Goal: Information Seeking & Learning: Check status

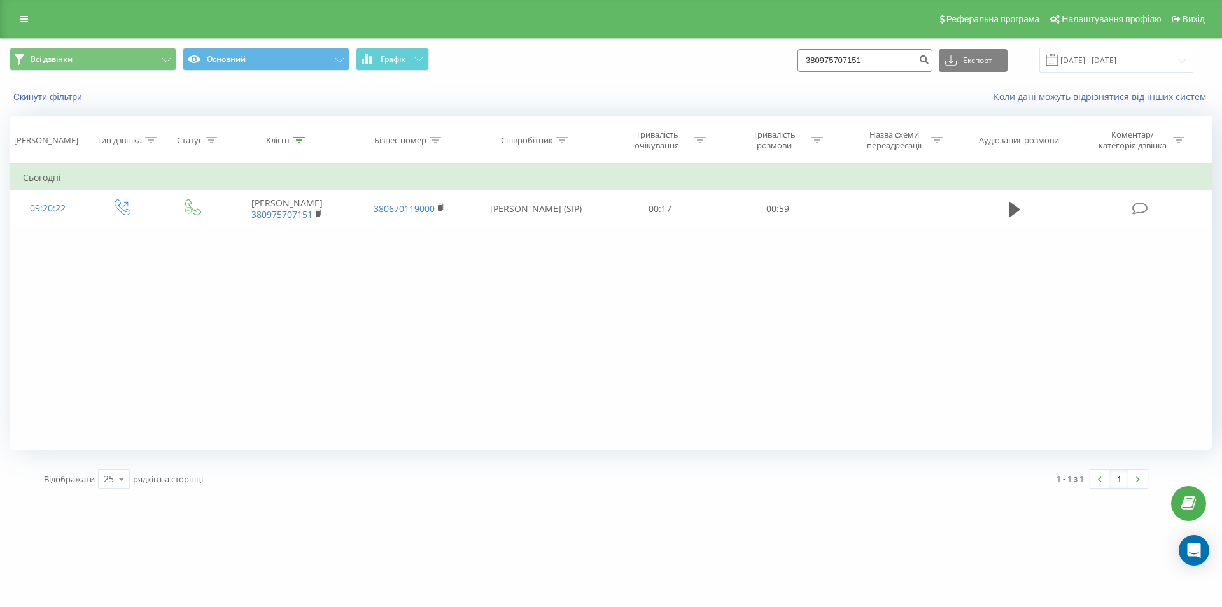
drag, startPoint x: 890, startPoint y: 52, endPoint x: 621, endPoint y: 67, distance: 269.6
click at [621, 67] on div "Всі дзвінки Основний Графік 380975707151 Експорт .csv .xls .xlsx 22.06.2025 - 2…" at bounding box center [611, 60] width 1203 height 25
paste input "0685002390"
type input "0685002390"
click at [932, 53] on button "submit" at bounding box center [923, 60] width 17 height 23
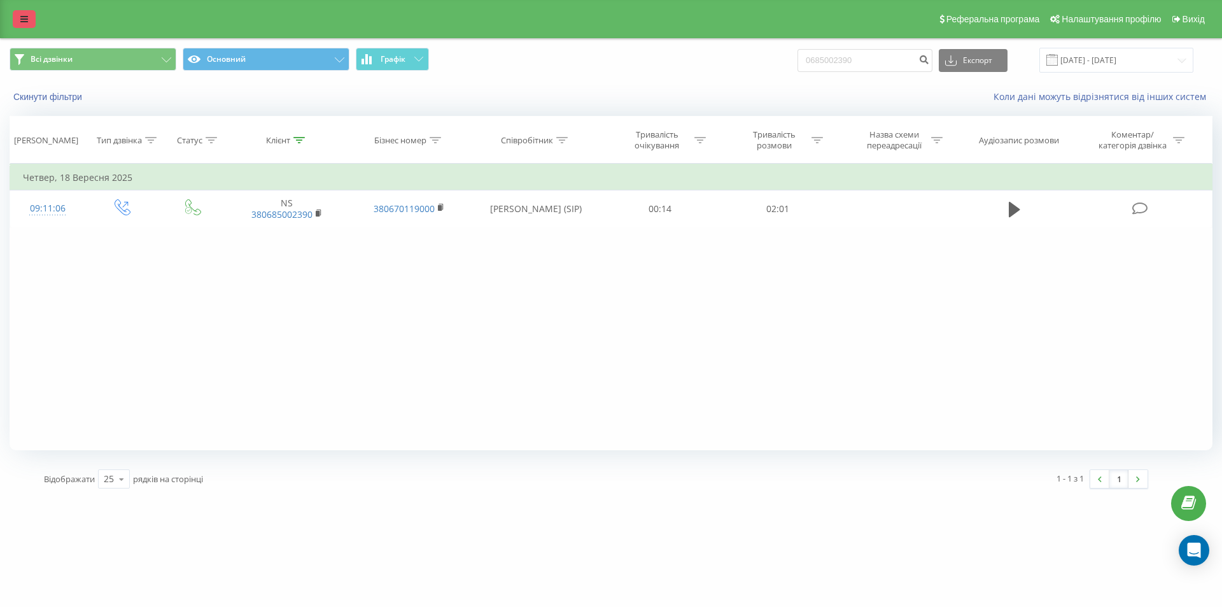
click at [29, 16] on link at bounding box center [24, 19] width 23 height 18
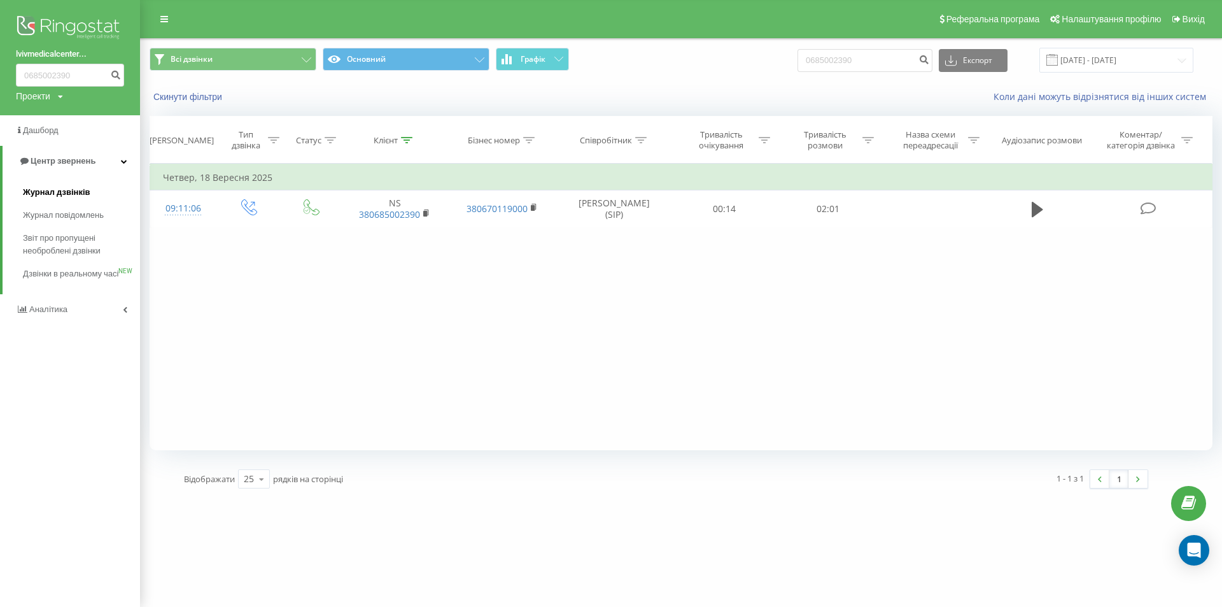
click at [66, 192] on span "Журнал дзвінків" at bounding box center [56, 192] width 67 height 13
